Goal: Use online tool/utility: Utilize a website feature to perform a specific function

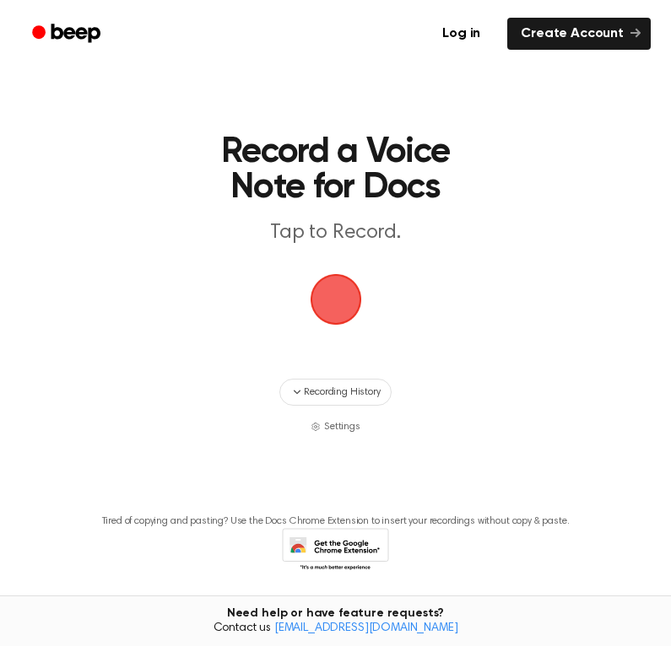
click at [340, 323] on span "button" at bounding box center [335, 299] width 55 height 55
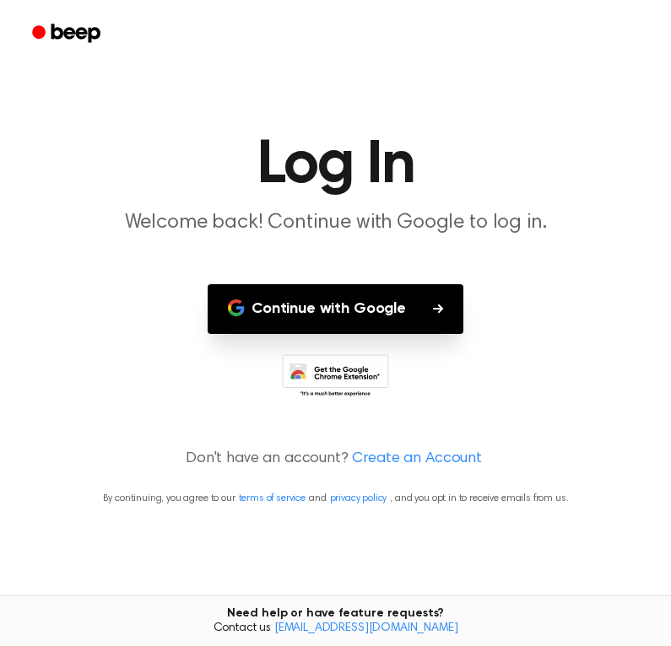
click at [412, 306] on button "Continue with Google" at bounding box center [335, 309] width 256 height 50
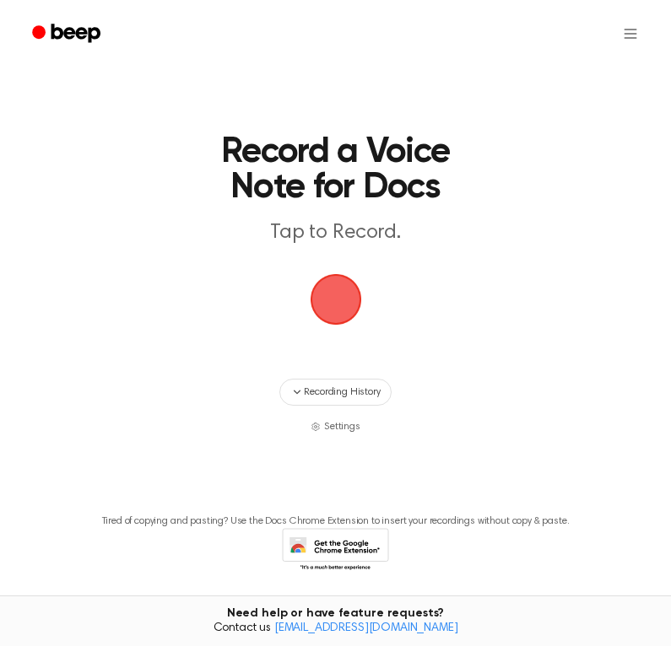
click at [341, 287] on span "button" at bounding box center [335, 299] width 51 height 51
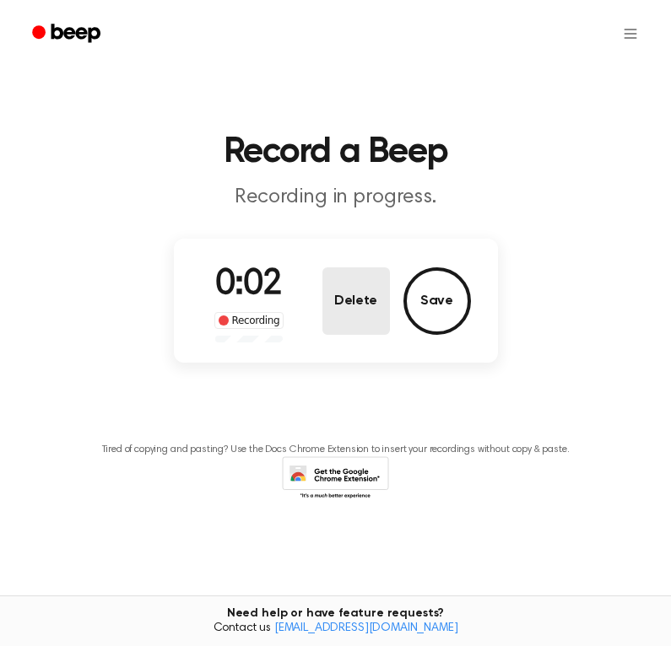
click at [366, 286] on button "Delete" at bounding box center [355, 300] width 67 height 67
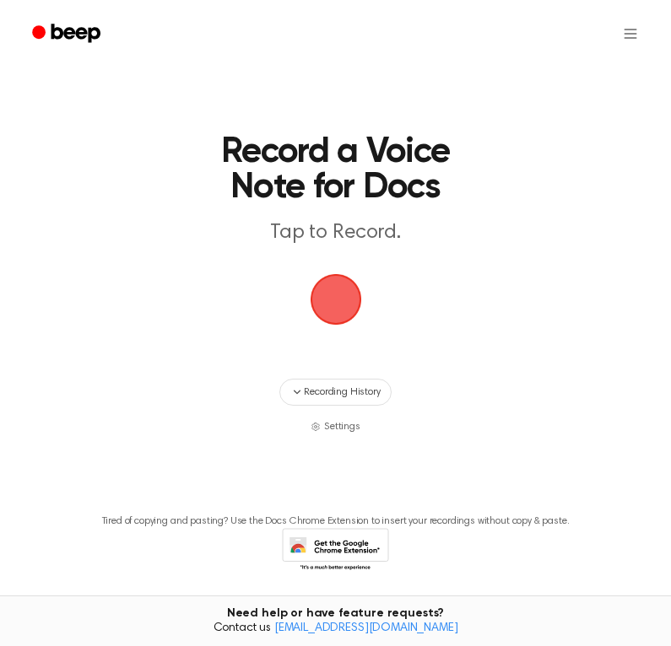
click at [343, 291] on span "button" at bounding box center [334, 299] width 57 height 57
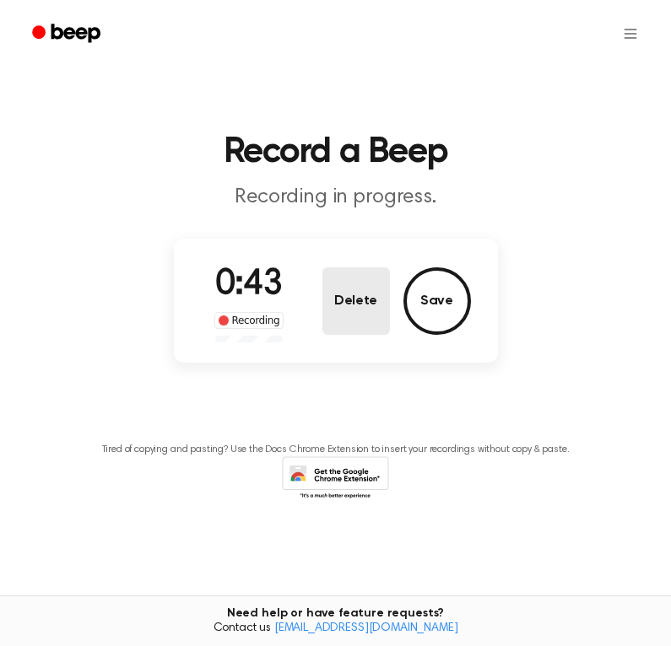
click at [359, 299] on button "Delete" at bounding box center [355, 300] width 67 height 67
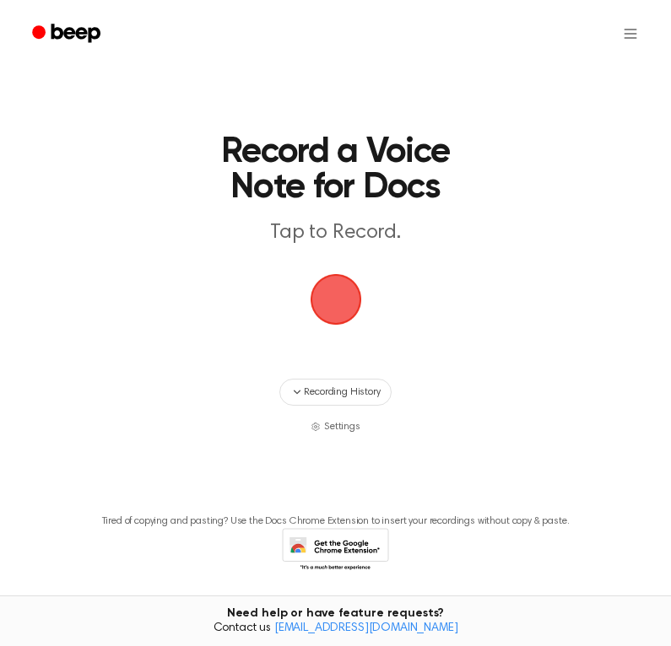
click at [343, 297] on span "button" at bounding box center [335, 299] width 82 height 82
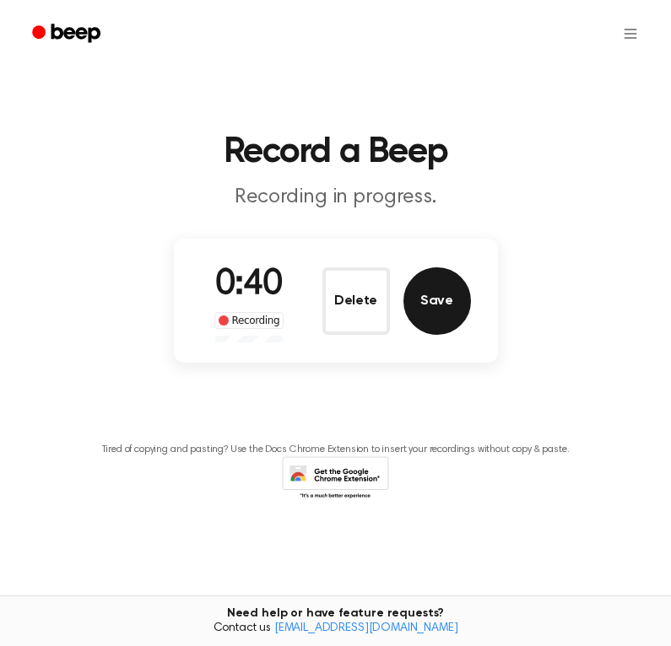
click at [428, 299] on button "Save" at bounding box center [436, 300] width 67 height 67
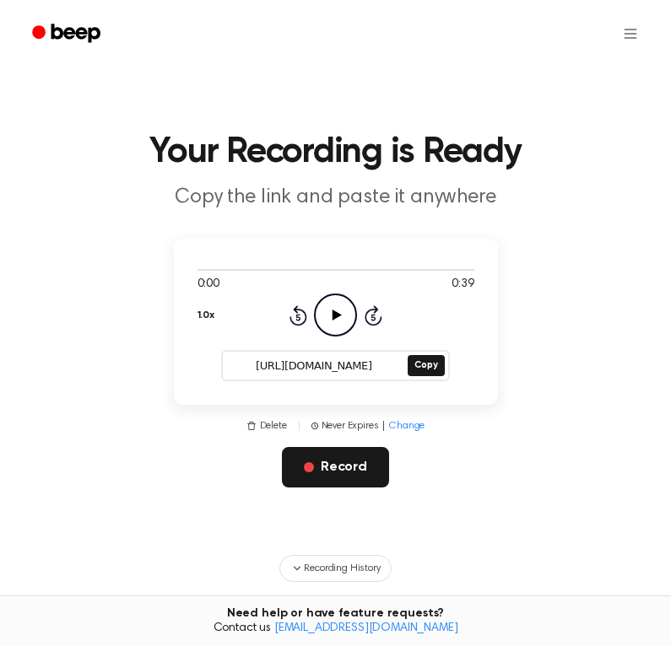
click at [330, 462] on button "Record" at bounding box center [335, 467] width 107 height 40
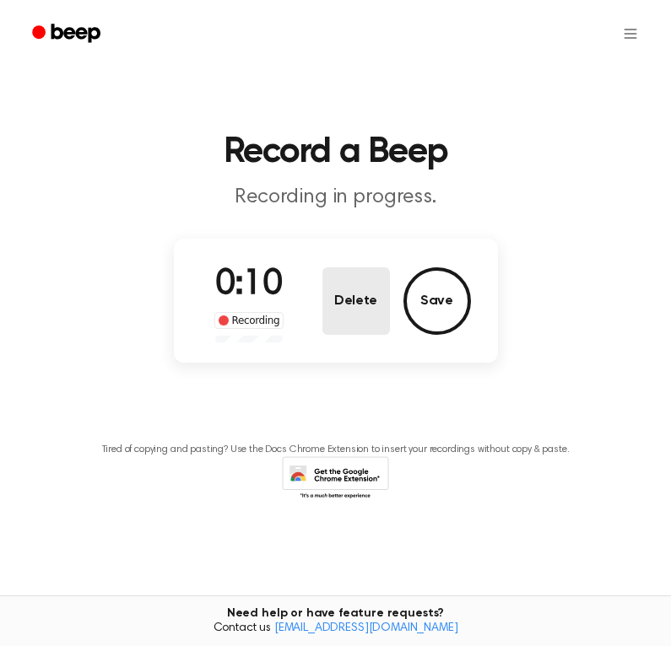
click at [363, 277] on button "Delete" at bounding box center [355, 300] width 67 height 67
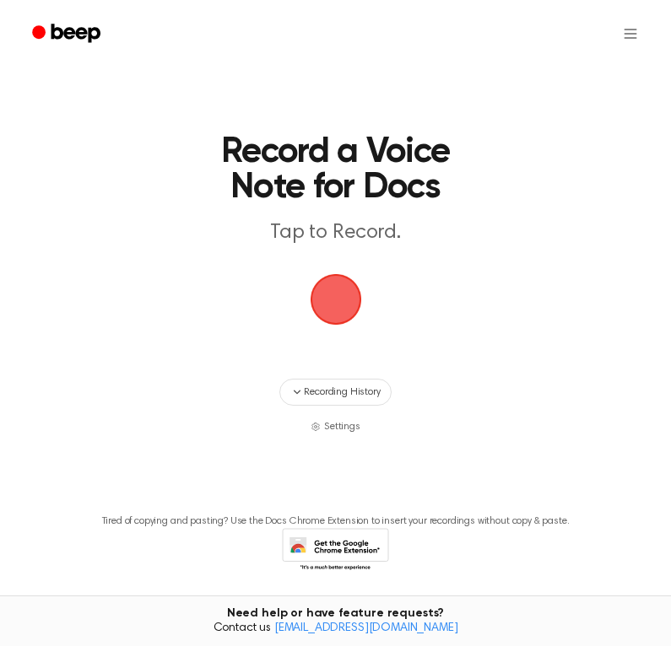
click at [316, 307] on span "button" at bounding box center [335, 299] width 51 height 51
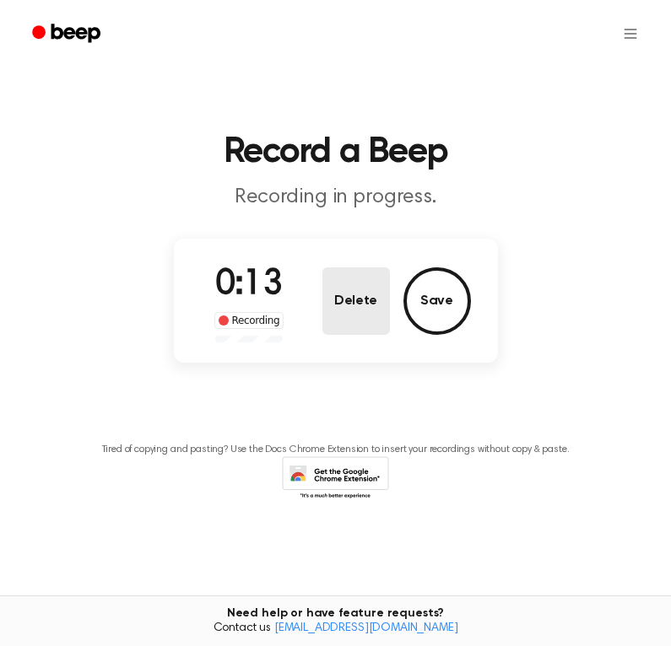
click at [347, 313] on button "Delete" at bounding box center [355, 300] width 67 height 67
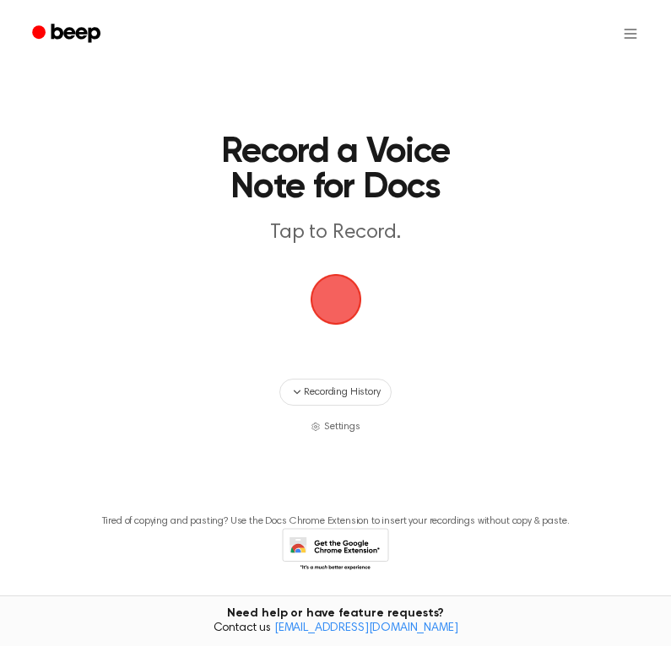
click at [347, 302] on span "button" at bounding box center [335, 299] width 55 height 55
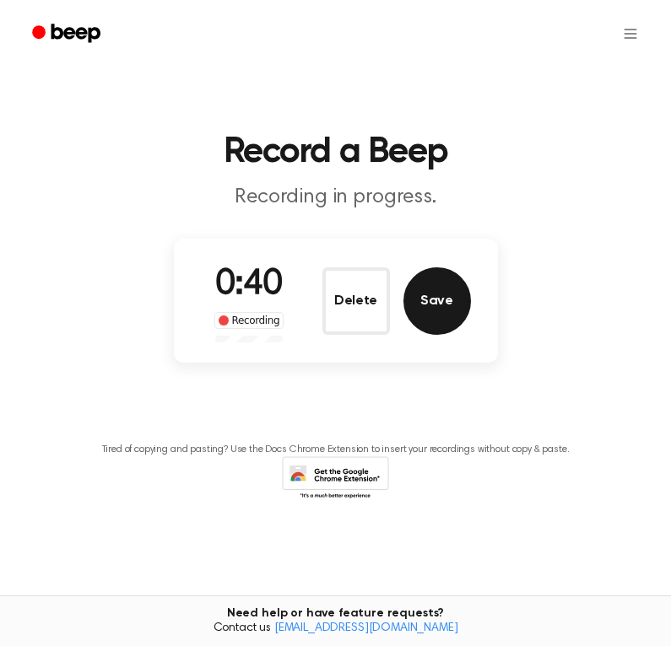
click at [440, 296] on button "Save" at bounding box center [436, 300] width 67 height 67
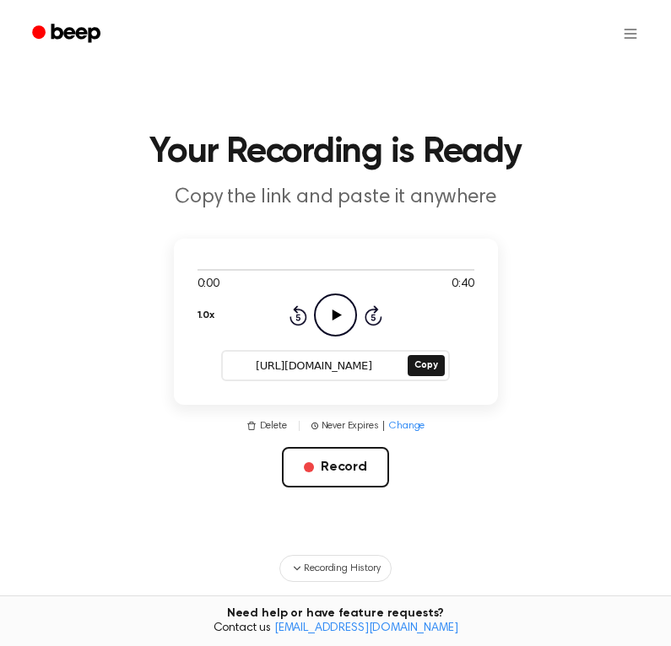
click at [337, 321] on icon "Play Audio" at bounding box center [335, 315] width 43 height 43
click at [434, 364] on button "Copy" at bounding box center [425, 365] width 36 height 21
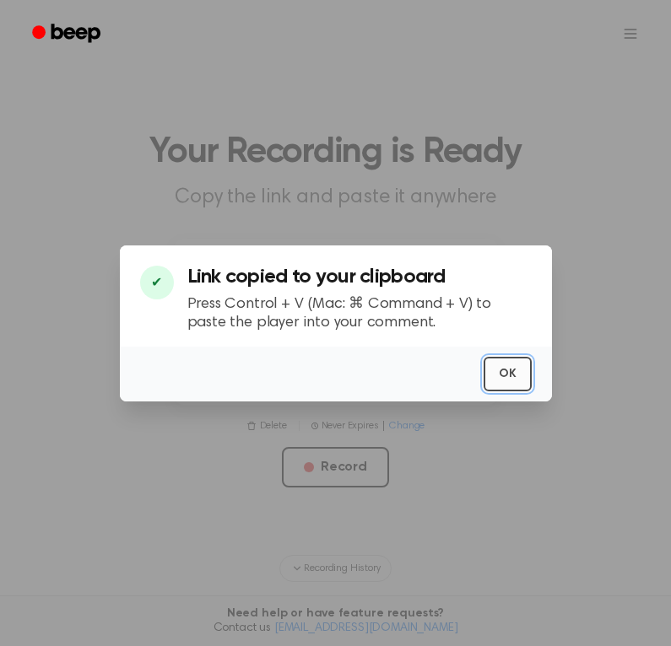
click at [505, 381] on button "OK" at bounding box center [507, 374] width 48 height 35
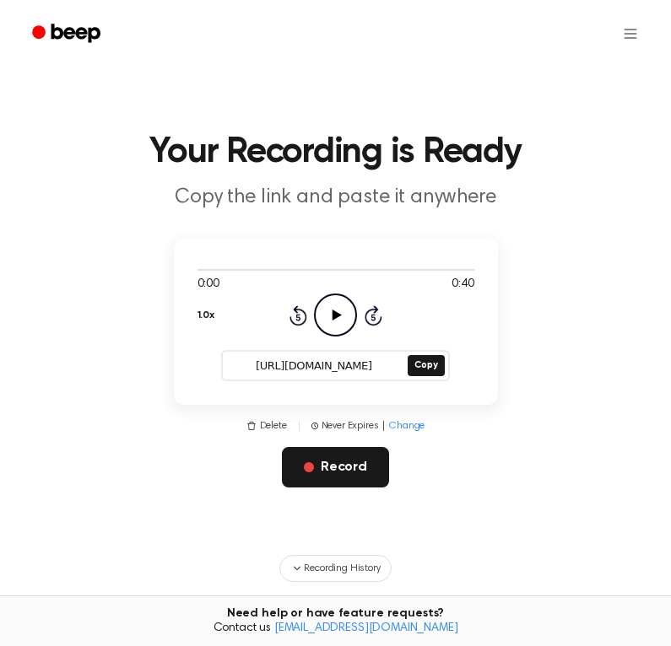
click at [334, 465] on button "Record" at bounding box center [335, 467] width 107 height 40
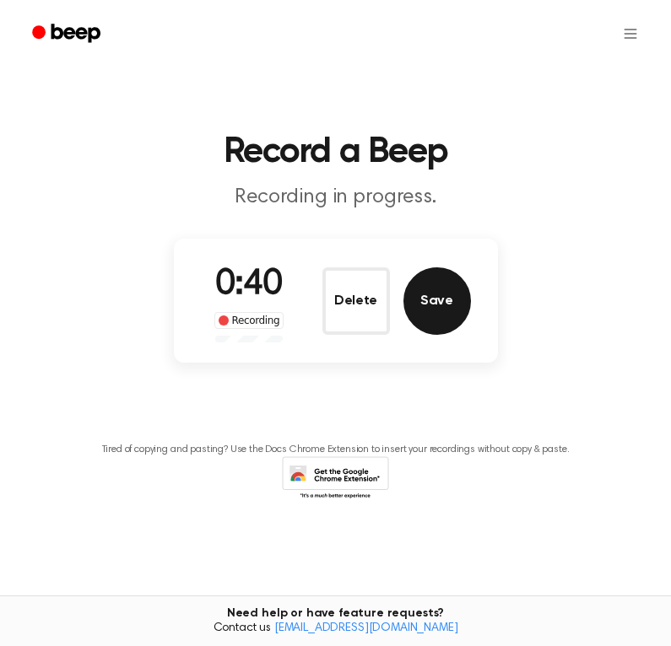
click at [460, 299] on button "Save" at bounding box center [436, 300] width 67 height 67
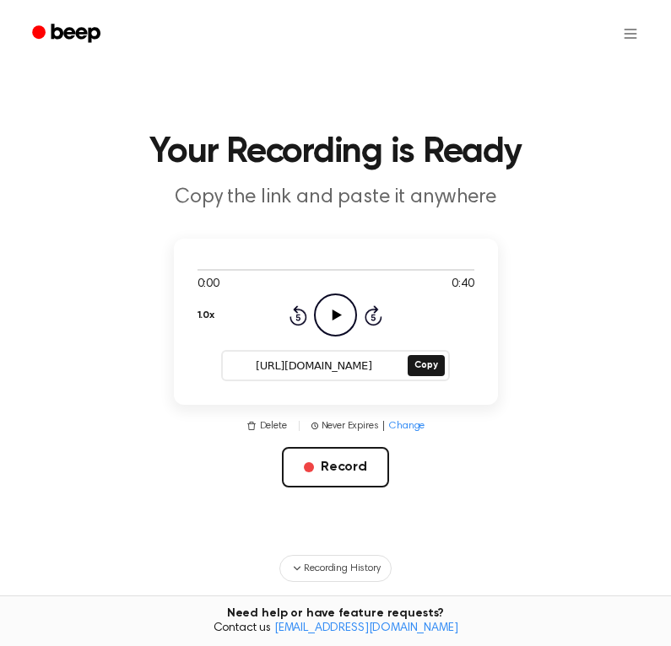
click at [344, 326] on icon "Play Audio" at bounding box center [335, 315] width 43 height 43
click at [418, 368] on button "Copy" at bounding box center [425, 365] width 36 height 21
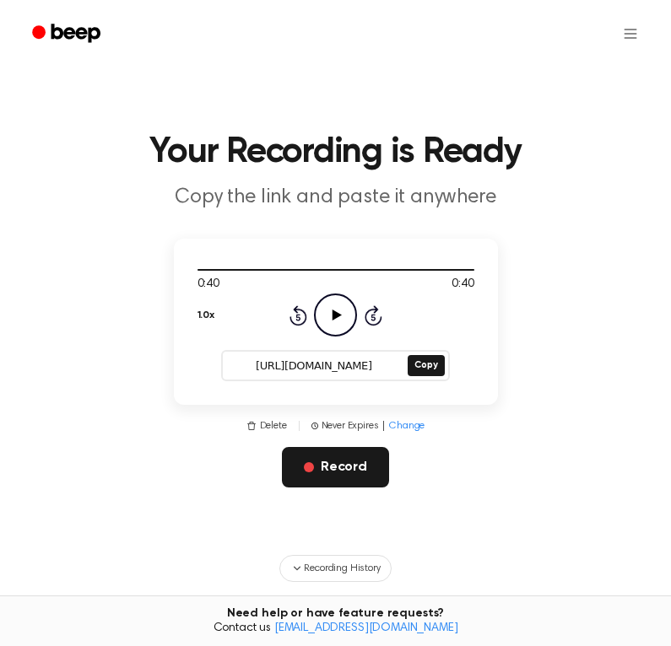
click at [335, 463] on button "Record" at bounding box center [335, 467] width 107 height 40
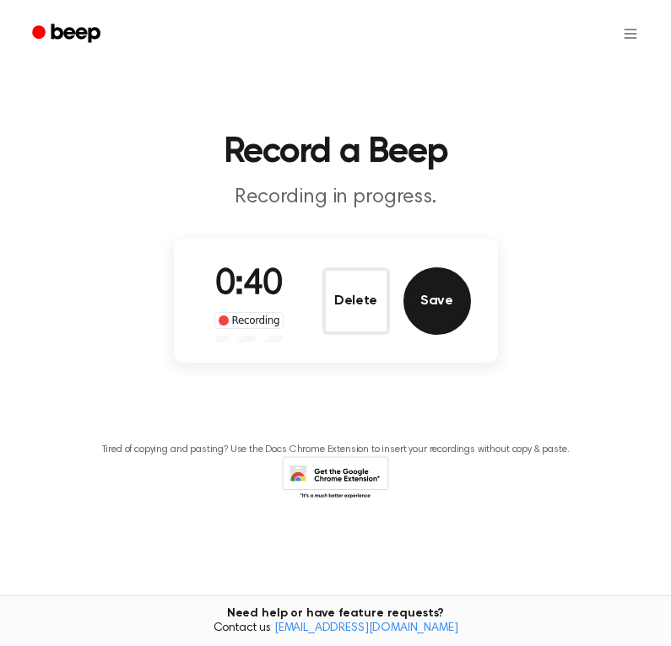
click at [430, 328] on button "Save" at bounding box center [436, 300] width 67 height 67
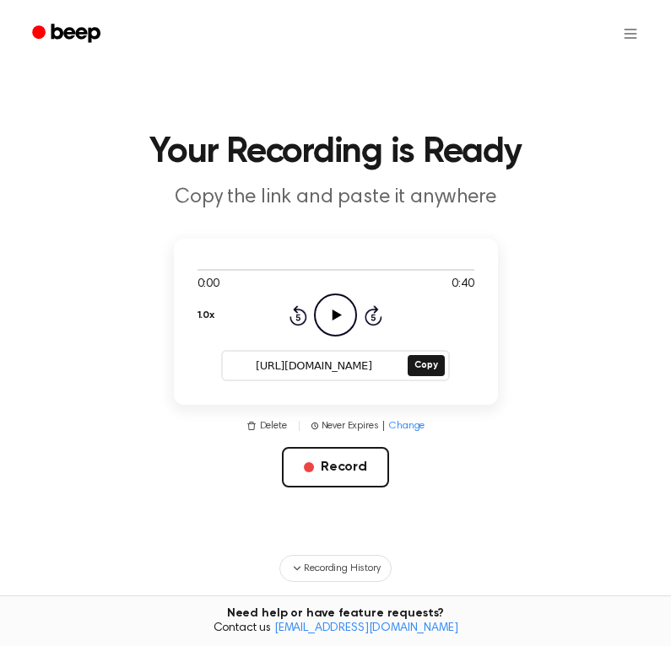
click at [336, 318] on icon "Play Audio" at bounding box center [335, 315] width 43 height 43
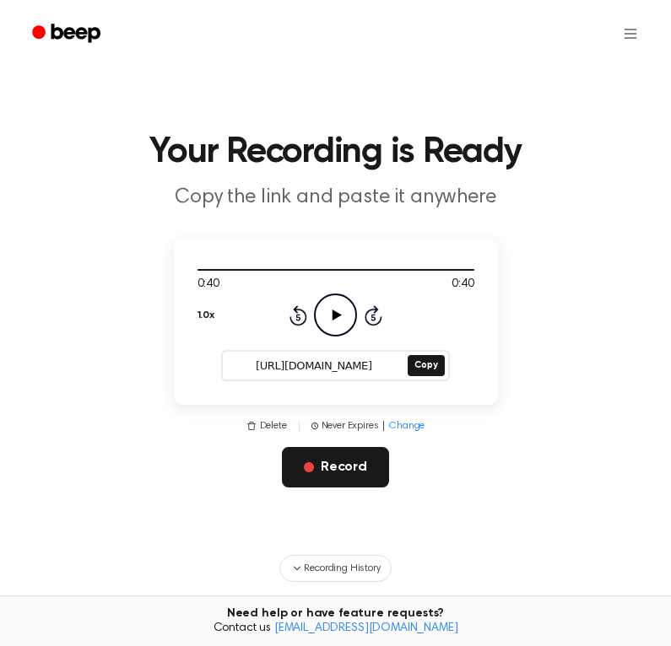
click at [335, 466] on button "Record" at bounding box center [335, 467] width 107 height 40
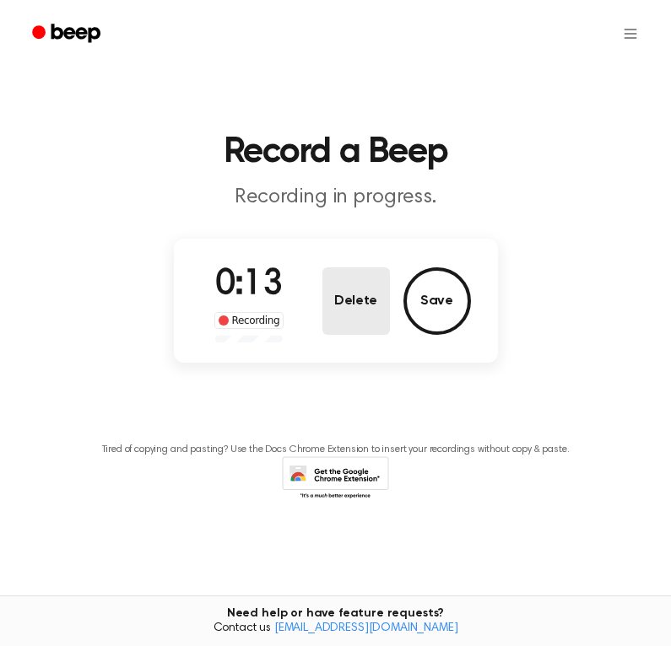
click at [354, 314] on button "Delete" at bounding box center [355, 300] width 67 height 67
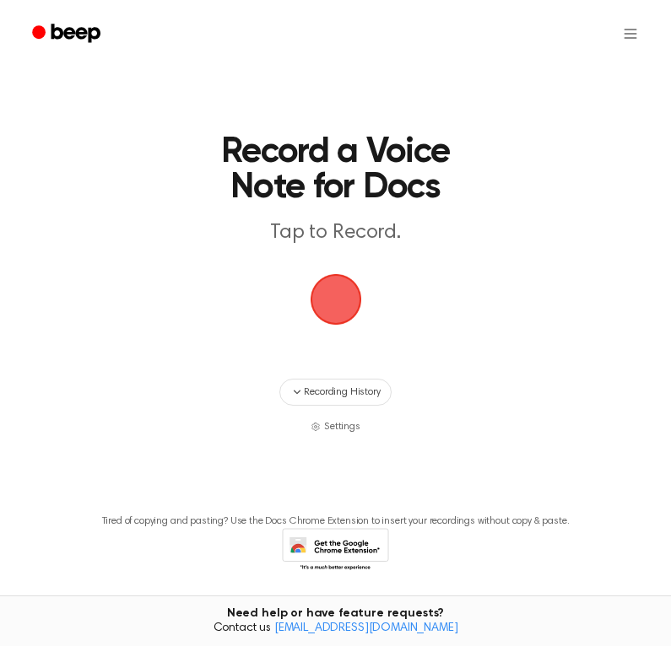
click at [350, 310] on span "button" at bounding box center [335, 299] width 51 height 51
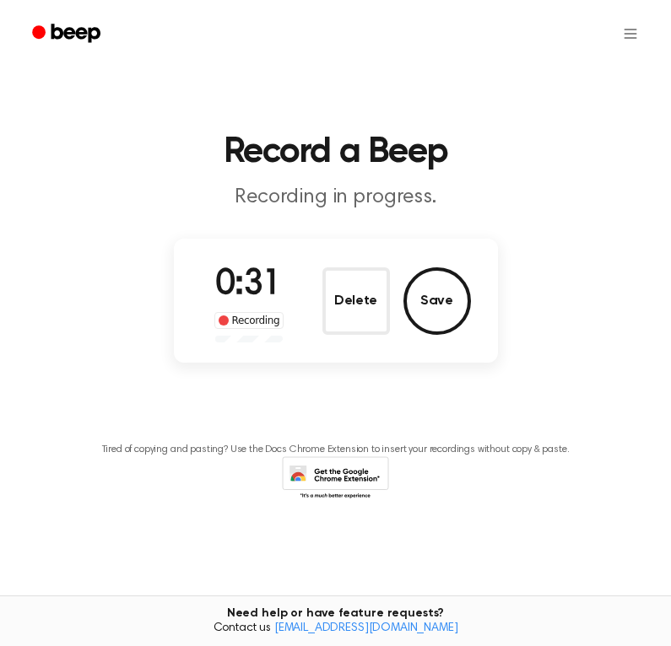
click at [350, 310] on button "Delete" at bounding box center [355, 300] width 67 height 67
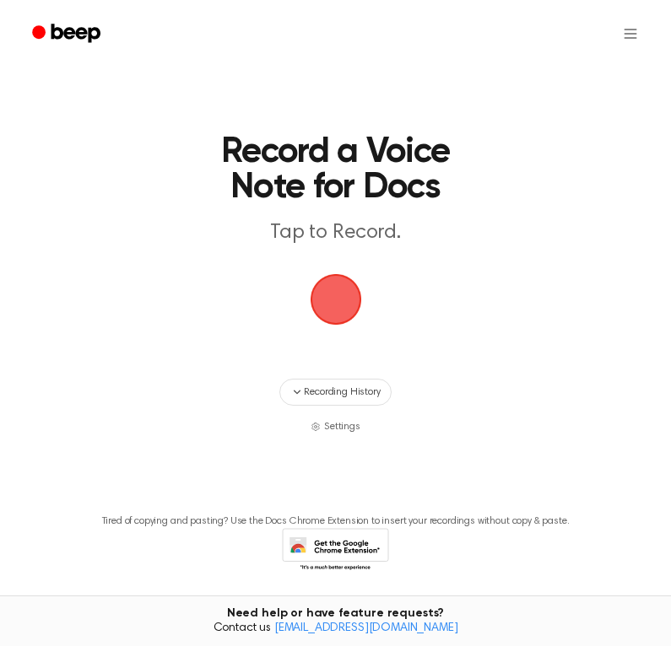
click at [327, 309] on span "button" at bounding box center [335, 299] width 55 height 55
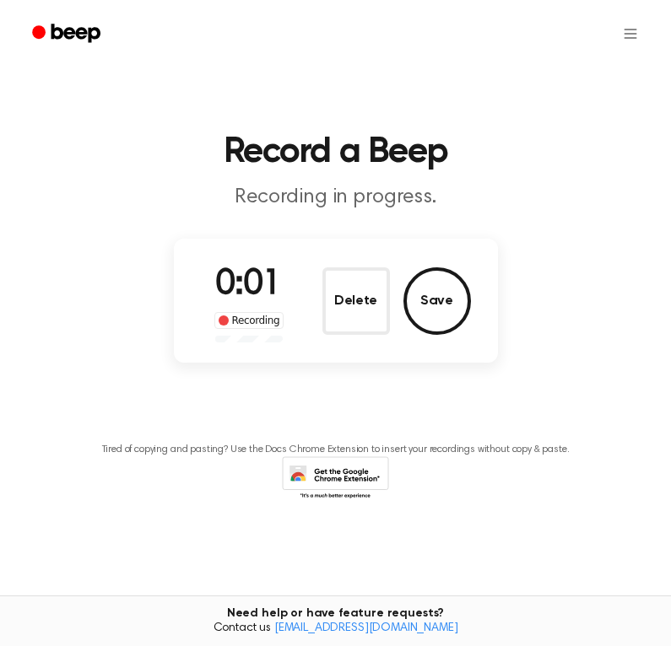
click at [327, 309] on button "Delete" at bounding box center [355, 300] width 67 height 67
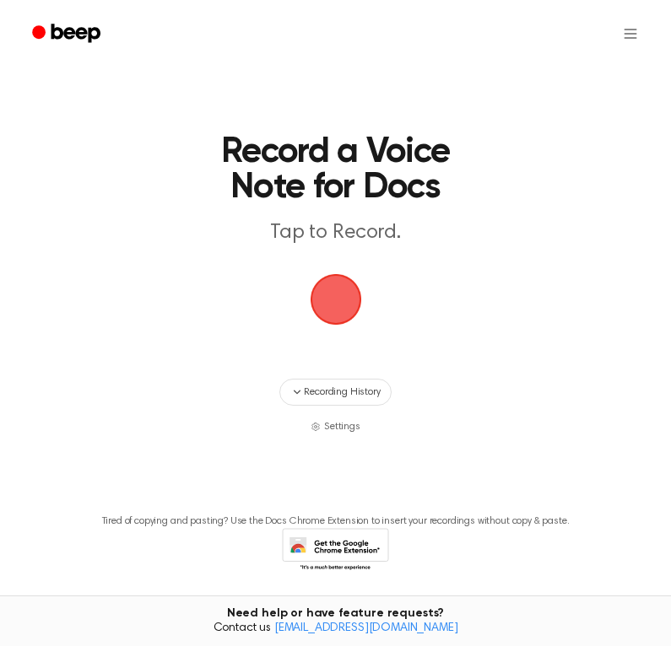
click at [327, 309] on span "button" at bounding box center [335, 299] width 89 height 89
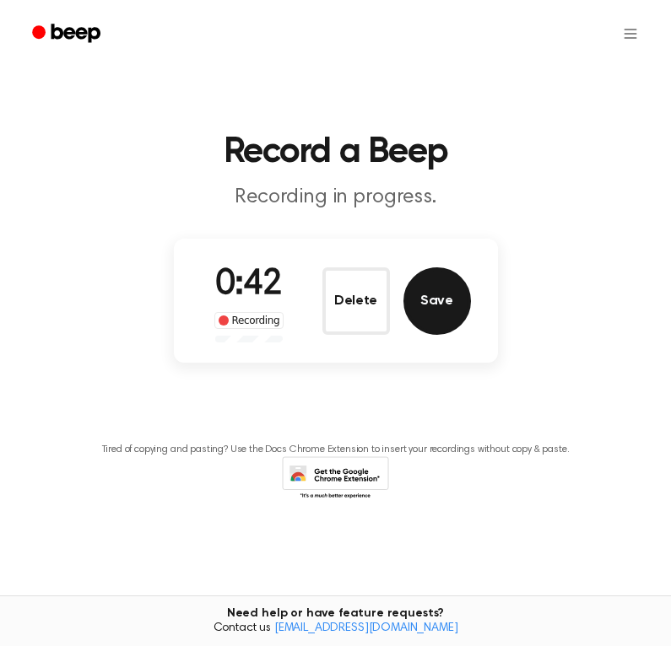
click at [453, 304] on button "Save" at bounding box center [436, 300] width 67 height 67
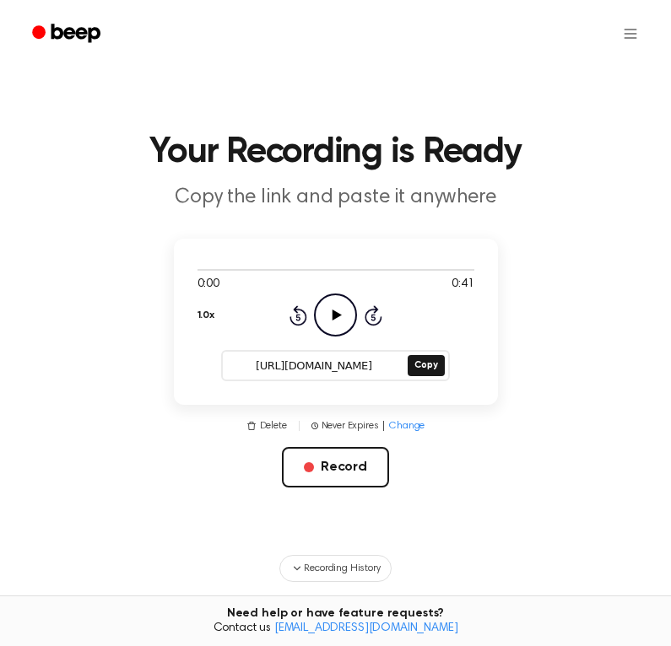
click at [329, 315] on icon "Play Audio" at bounding box center [335, 315] width 43 height 43
click at [420, 371] on button "Copy" at bounding box center [425, 365] width 36 height 21
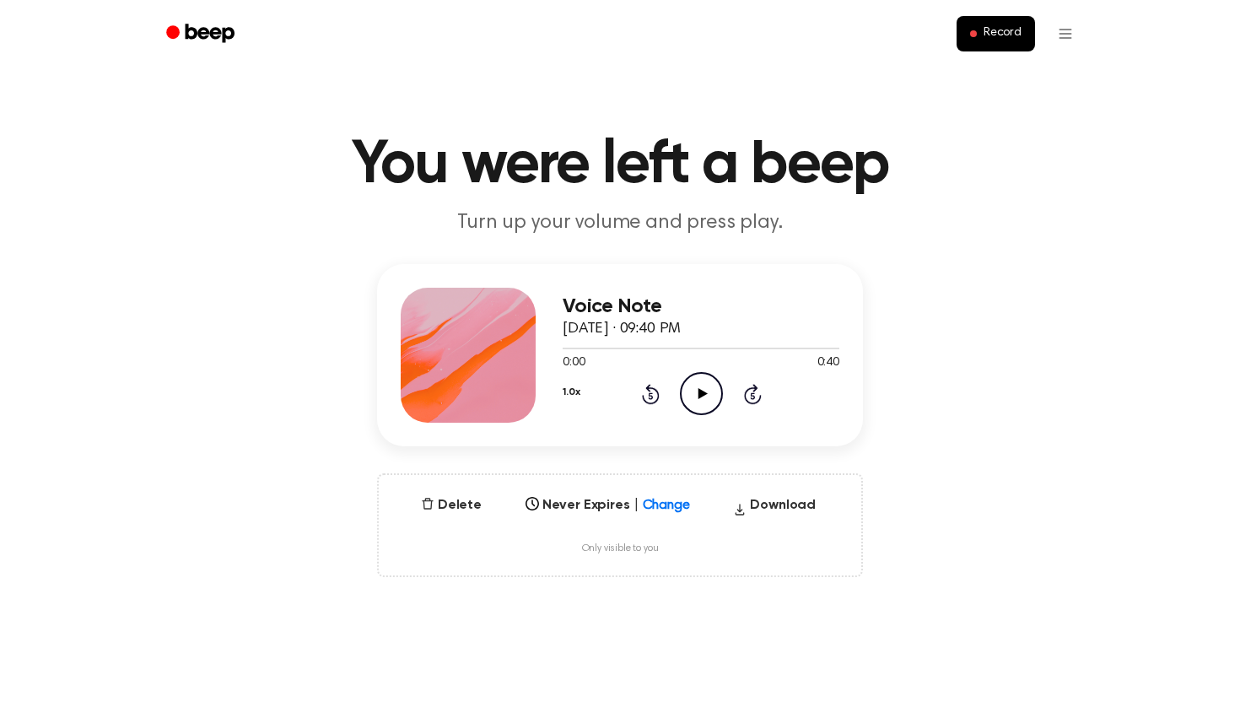
click at [638, 305] on h3 "Voice Note" at bounding box center [701, 306] width 277 height 23
click at [784, 353] on div at bounding box center [701, 347] width 277 height 13
click at [708, 385] on icon "Play Audio" at bounding box center [701, 393] width 43 height 43
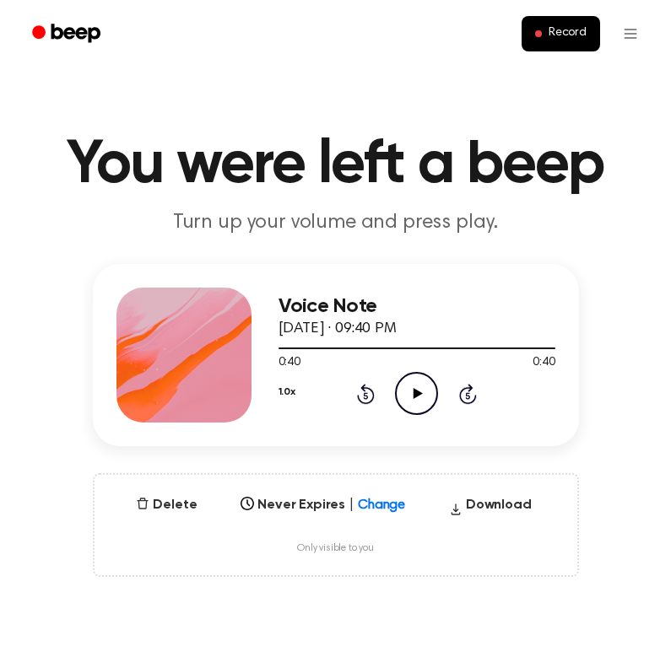
click at [339, 25] on ul "Record" at bounding box center [389, 33] width 521 height 40
click at [413, 399] on icon "Play Audio" at bounding box center [416, 393] width 43 height 43
click at [425, 399] on icon "Play Audio" at bounding box center [416, 393] width 43 height 43
